Goal: Check status

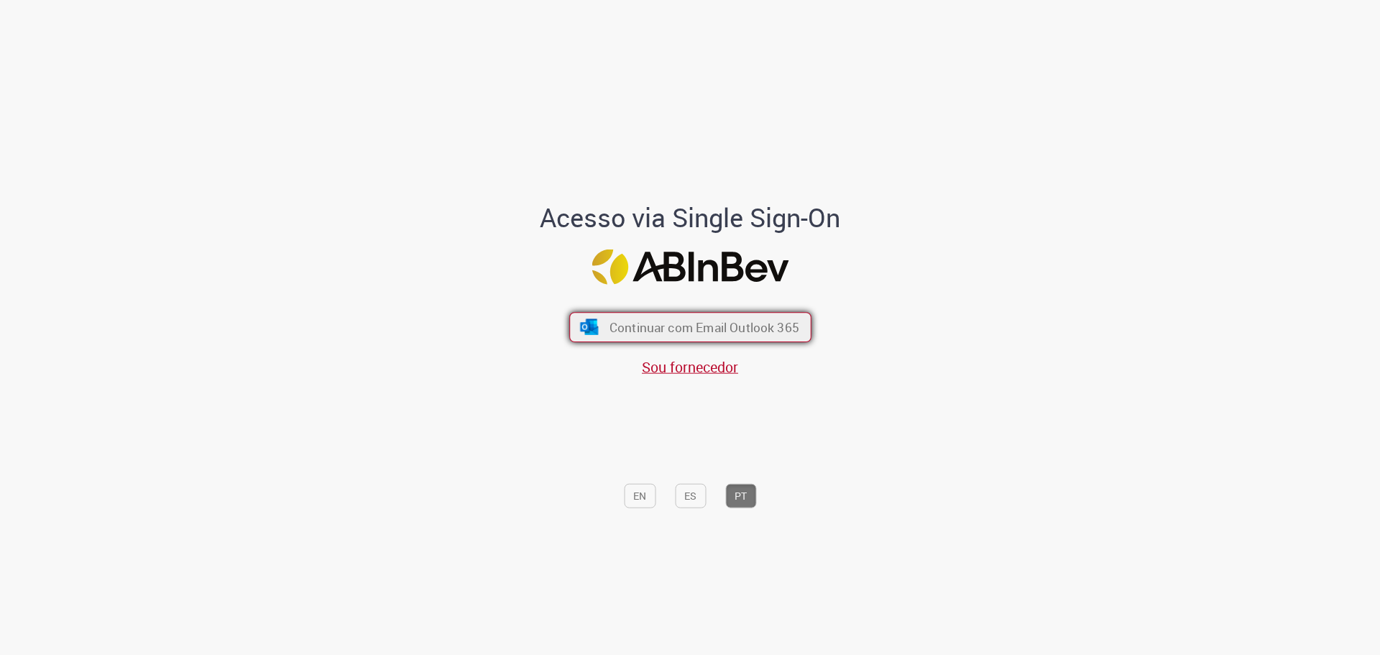
click at [684, 317] on button "Continuar com Email Outlook 365" at bounding box center [690, 327] width 242 height 30
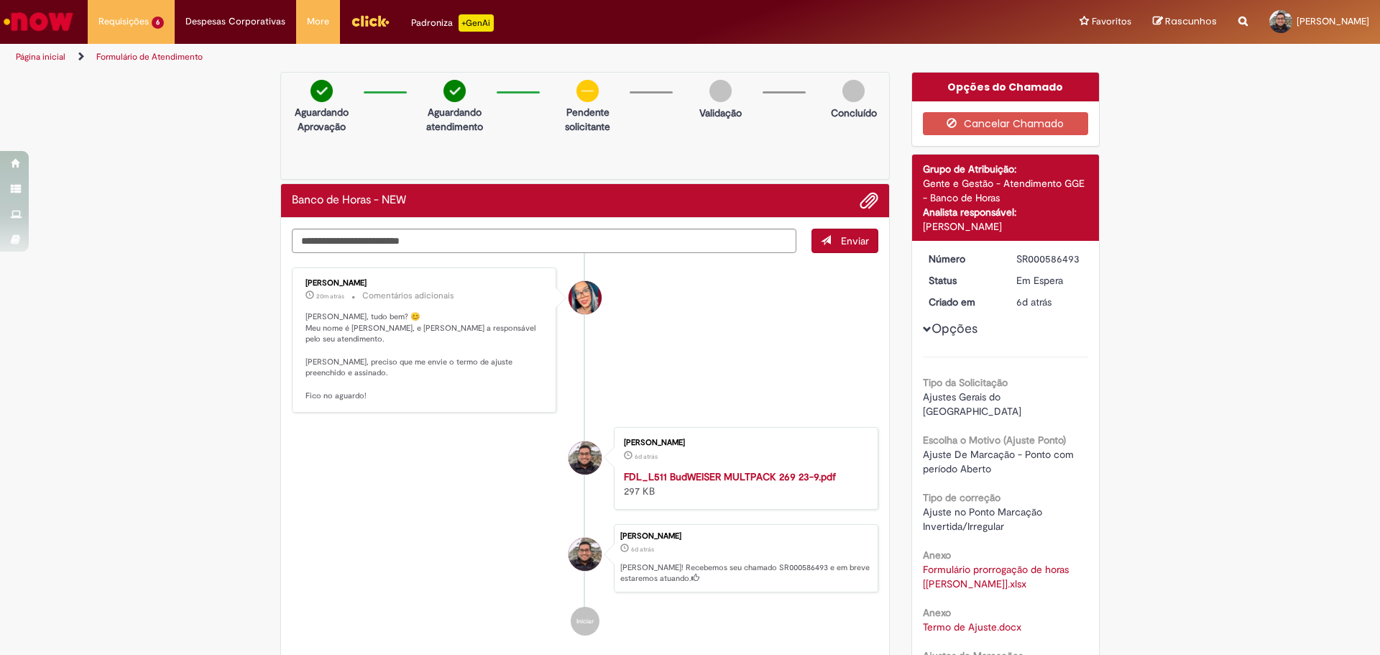
drag, startPoint x: 352, startPoint y: 221, endPoint x: 520, endPoint y: 257, distance: 172.0
click at [520, 257] on ul "[PERSON_NAME] 20m atrás 20 minutos atrás Comentários adicionais Olá [PERSON_NAM…" at bounding box center [585, 451] width 587 height 397
click at [400, 322] on p "[PERSON_NAME], tudo bem? 😊 Meu nome é [PERSON_NAME], e [PERSON_NAME] a responsá…" at bounding box center [425, 356] width 239 height 91
drag, startPoint x: 353, startPoint y: 346, endPoint x: 493, endPoint y: 355, distance: 140.5
click at [493, 355] on p "[PERSON_NAME], tudo bem? 😊 Meu nome é [PERSON_NAME], e [PERSON_NAME] a responsá…" at bounding box center [425, 356] width 239 height 91
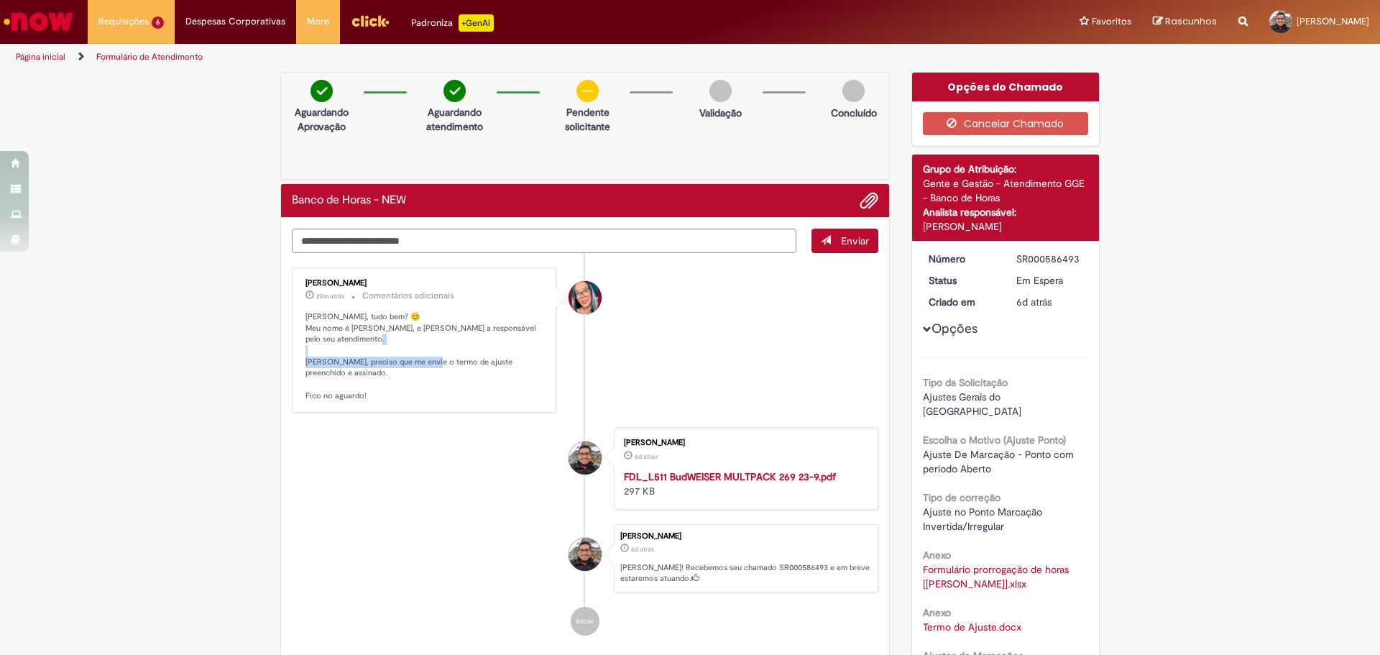
click at [493, 355] on p "[PERSON_NAME], tudo bem? 😊 Meu nome é [PERSON_NAME], e [PERSON_NAME] a responsá…" at bounding box center [425, 356] width 239 height 91
